Goal: Task Accomplishment & Management: Manage account settings

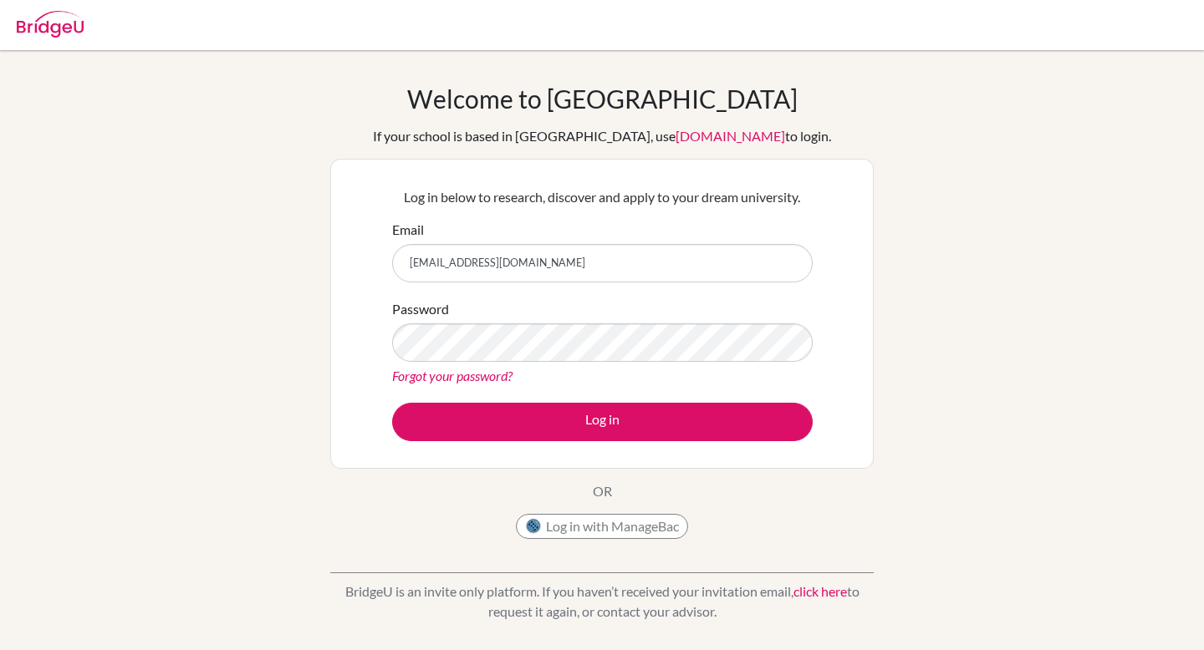
type input "[EMAIL_ADDRESS][DOMAIN_NAME]"
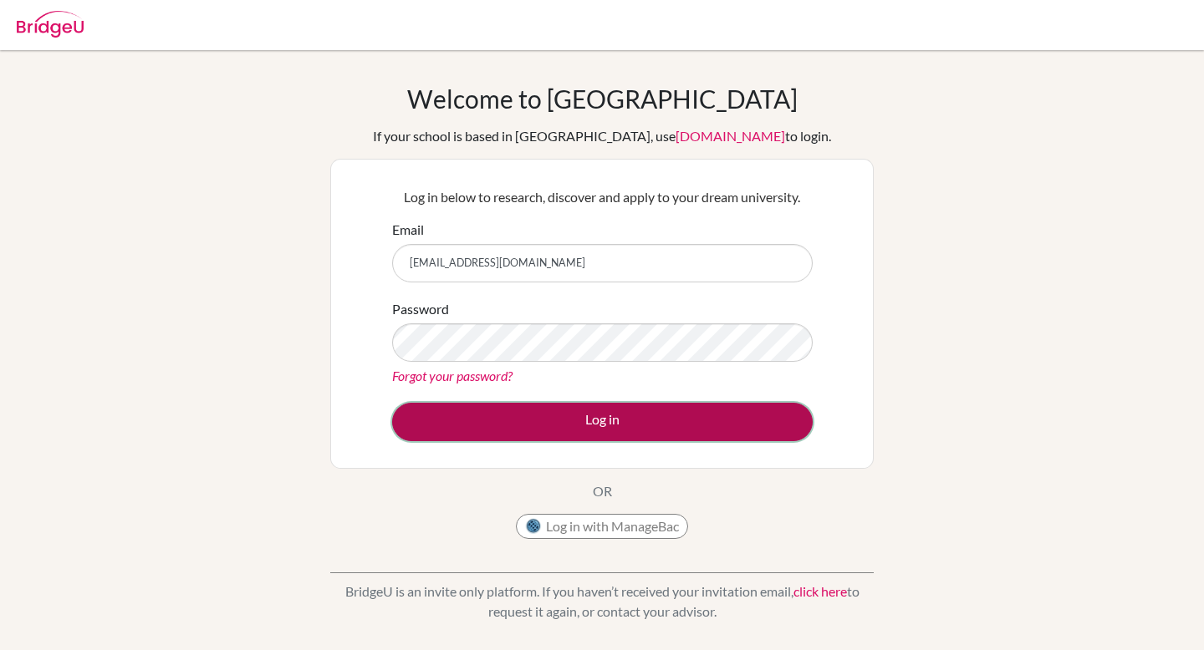
click at [545, 437] on button "Log in" at bounding box center [602, 422] width 420 height 38
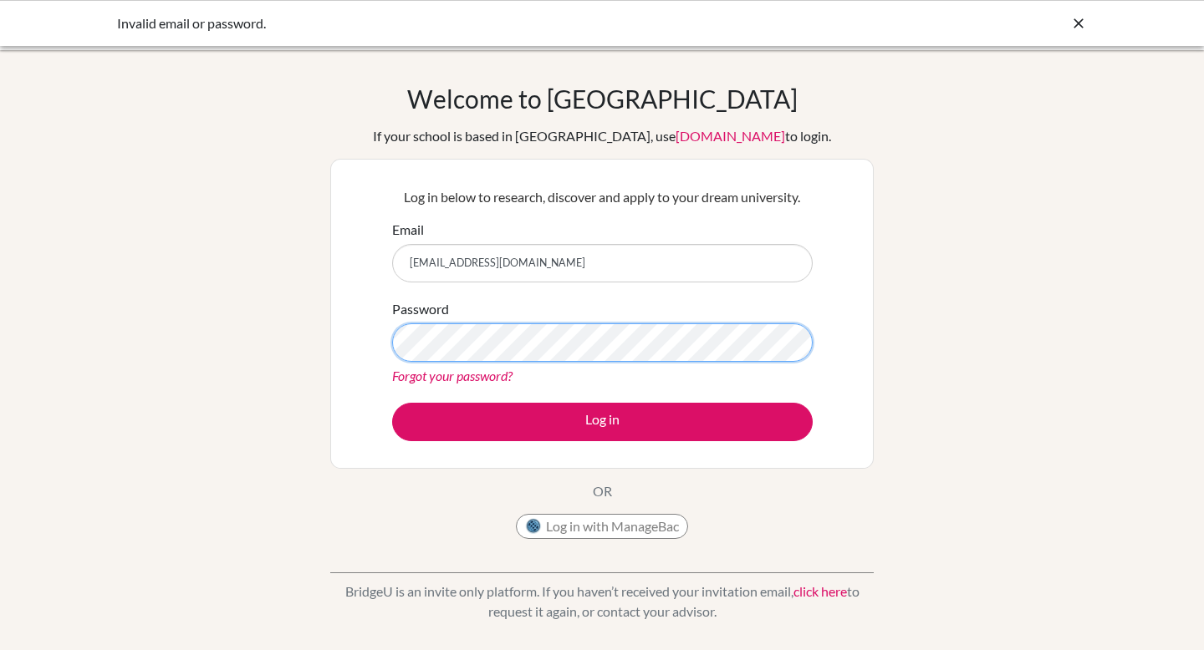
click at [392, 403] on button "Log in" at bounding box center [602, 422] width 420 height 38
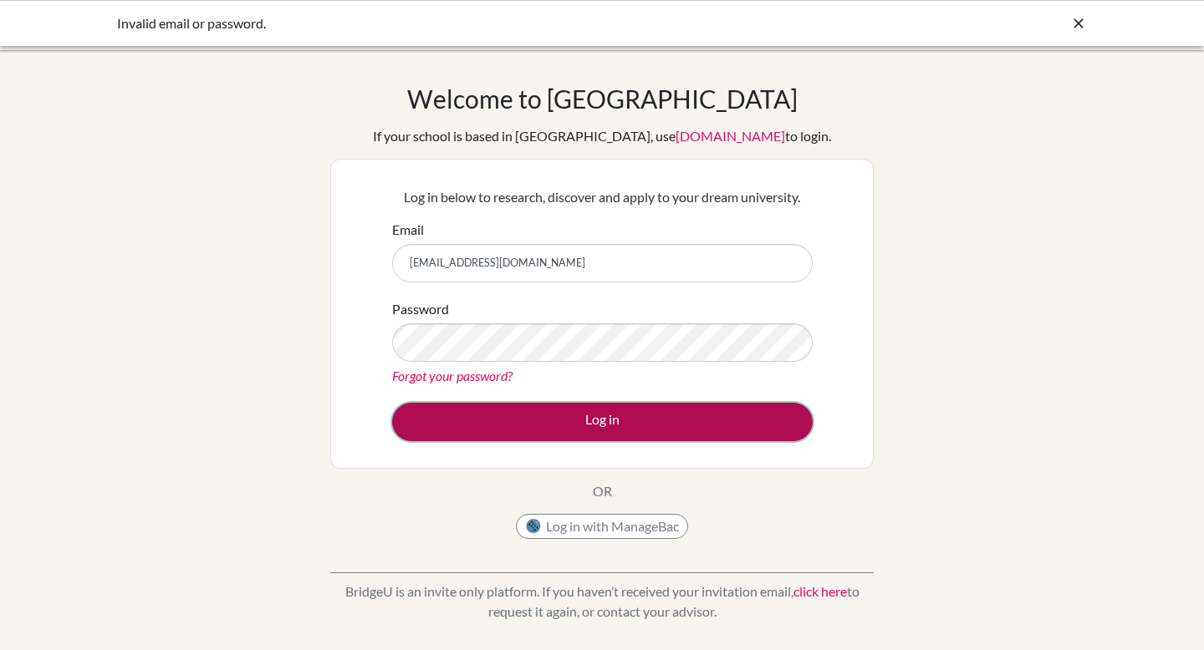
click at [526, 428] on button "Log in" at bounding box center [602, 422] width 420 height 38
